Goal: Transaction & Acquisition: Purchase product/service

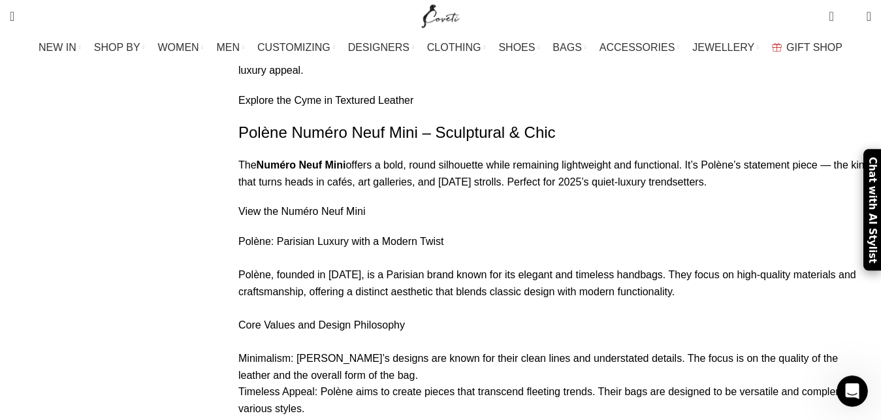
scroll to position [7598, 0]
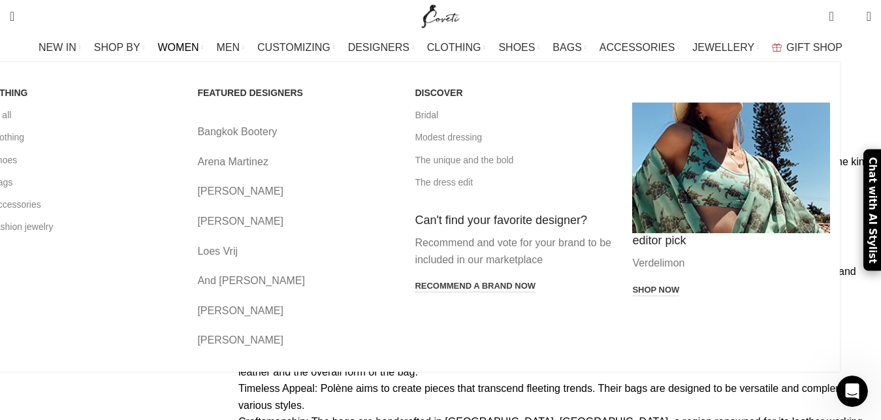
click at [291, 131] on link "Bangkok Bootery" at bounding box center [296, 131] width 198 height 17
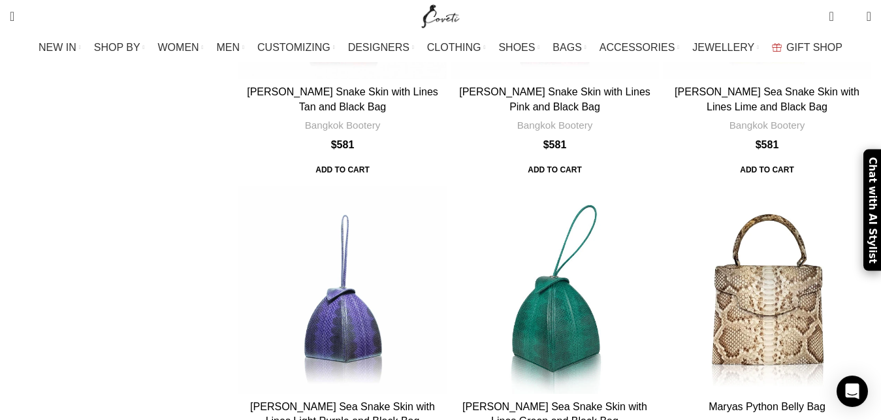
scroll to position [4276, 0]
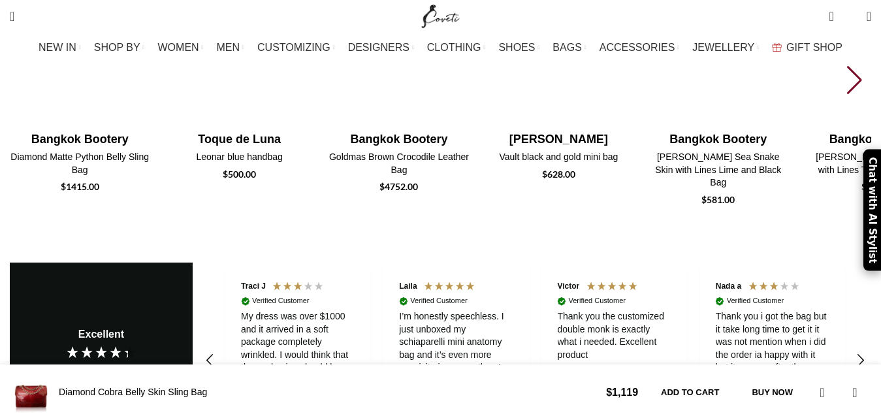
scroll to position [1333, 0]
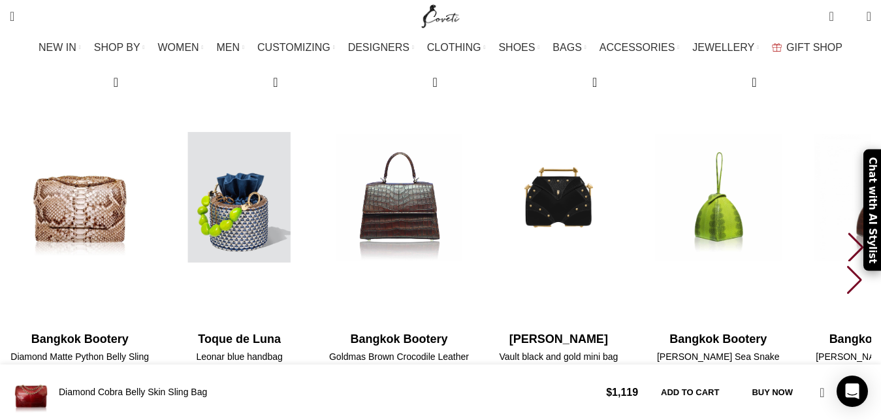
click at [295, 184] on img "2 / 10" at bounding box center [239, 197] width 144 height 269
